Goal: Task Accomplishment & Management: Complete application form

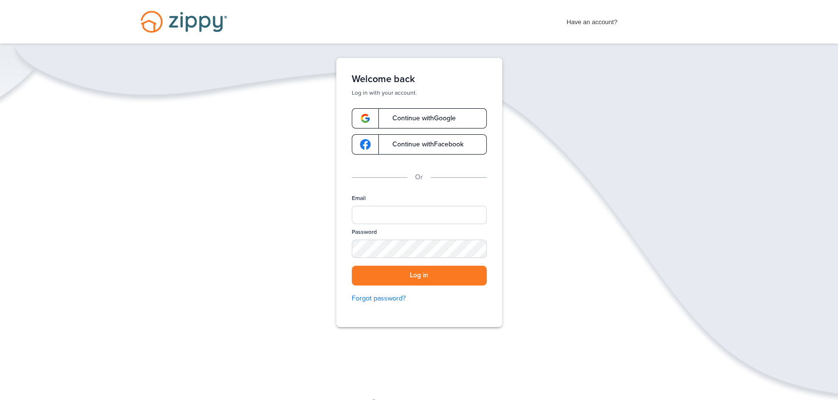
click at [427, 118] on span "Continue with Google" at bounding box center [418, 118] width 73 height 7
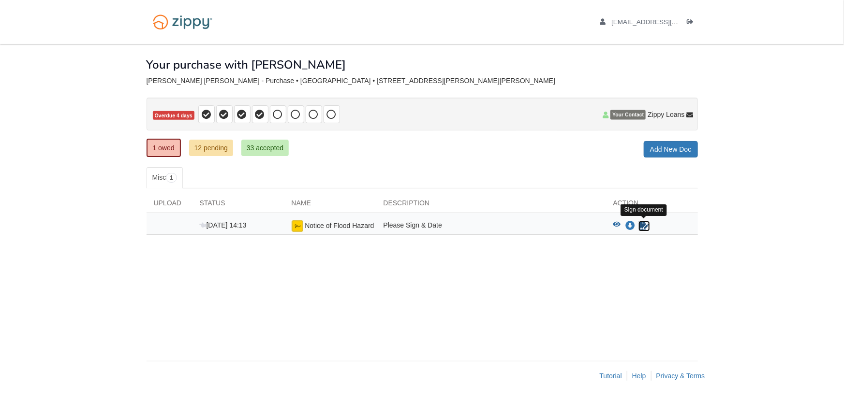
click at [640, 223] on icon "Sign Form" at bounding box center [644, 226] width 11 height 10
click at [688, 21] on icon "Log out" at bounding box center [690, 22] width 7 height 7
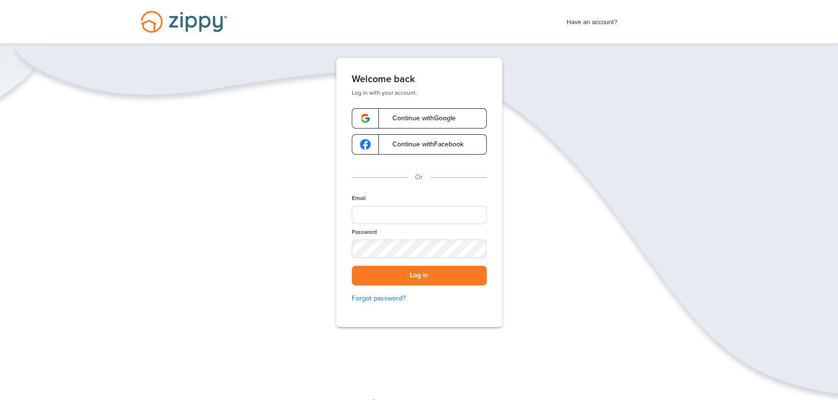
click at [442, 119] on span "Continue with Google" at bounding box center [418, 118] width 73 height 7
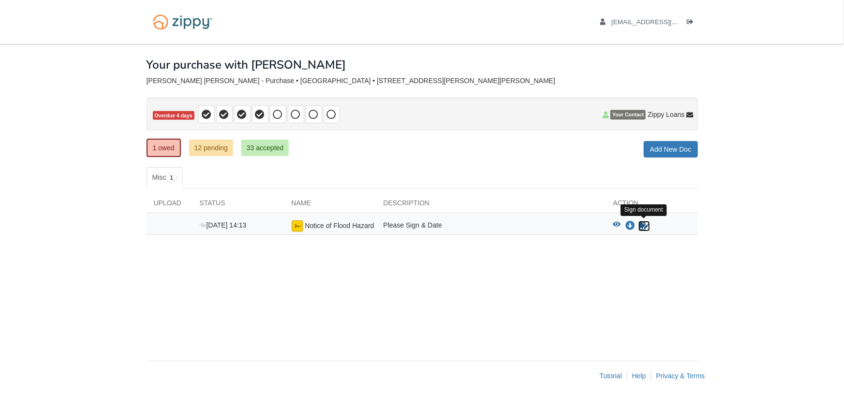
click at [640, 227] on icon "Sign Form" at bounding box center [644, 226] width 11 height 10
click at [222, 147] on link "12 pending" at bounding box center [211, 148] width 44 height 16
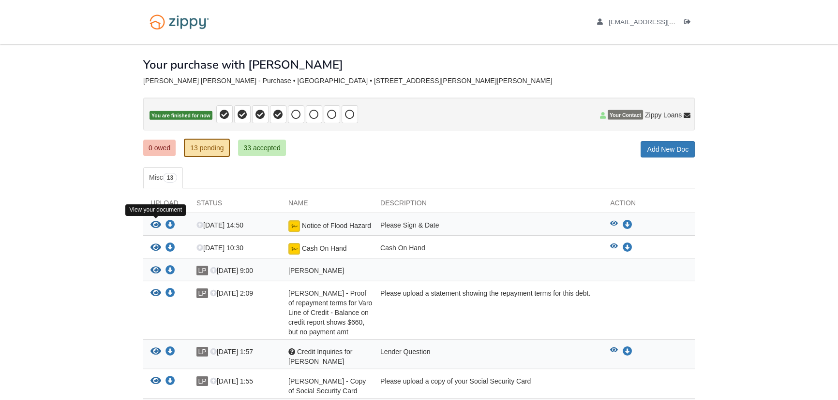
click at [155, 222] on icon "View Notice of Flood Hazard" at bounding box center [155, 226] width 11 height 10
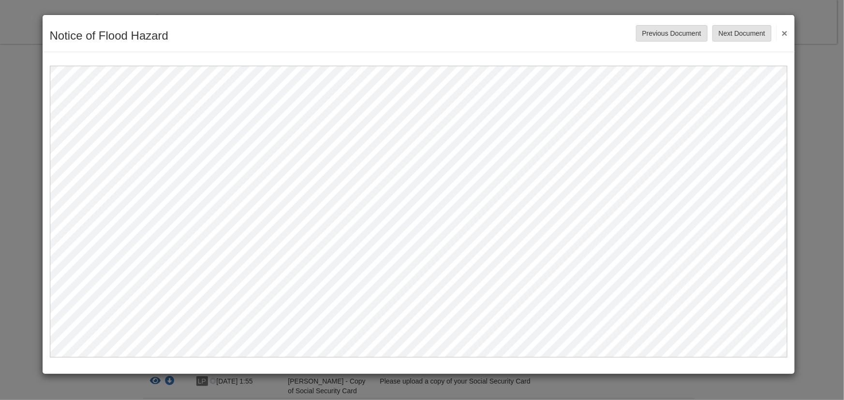
click at [779, 31] on button "×" at bounding box center [781, 32] width 11 height 17
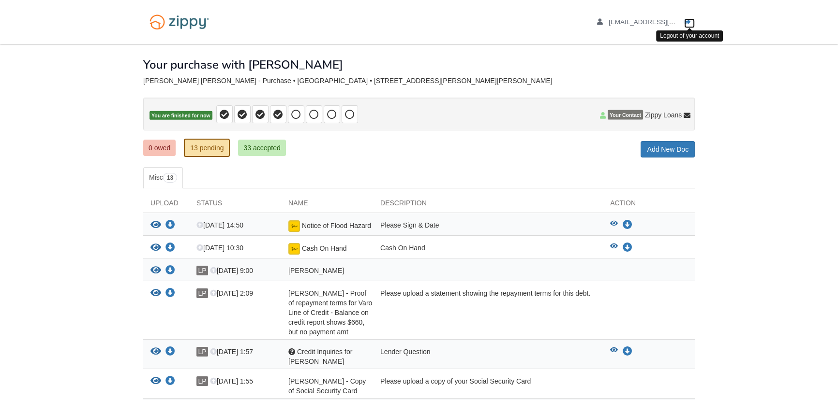
click at [691, 19] on link "Logout" at bounding box center [689, 23] width 11 height 10
